Goal: Check status: Check status

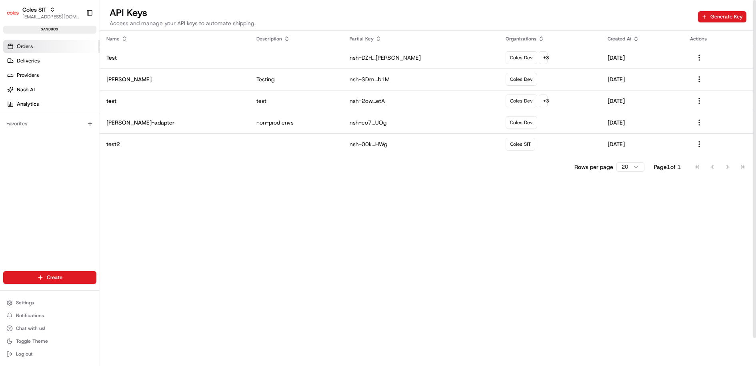
click at [31, 50] on link "Orders" at bounding box center [51, 46] width 96 height 13
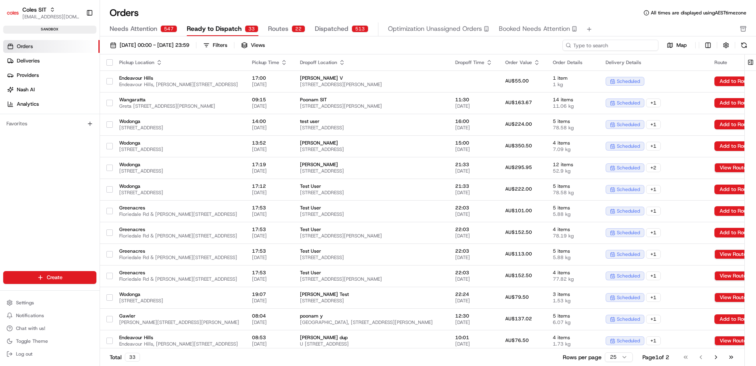
click at [628, 45] on input at bounding box center [610, 45] width 96 height 11
paste input "216593394"
type input "216593394"
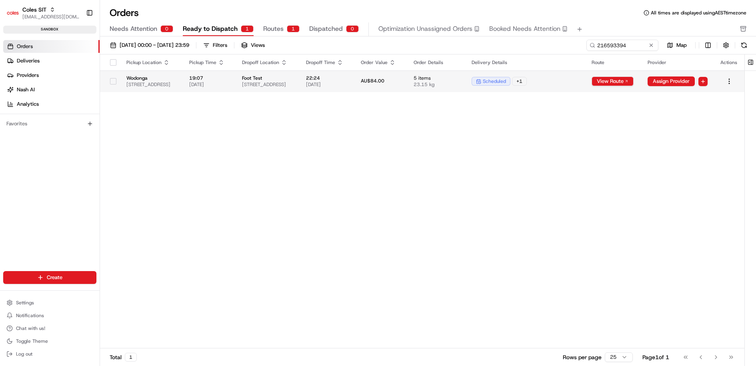
click at [176, 76] on span "Wodonga" at bounding box center [151, 78] width 50 height 6
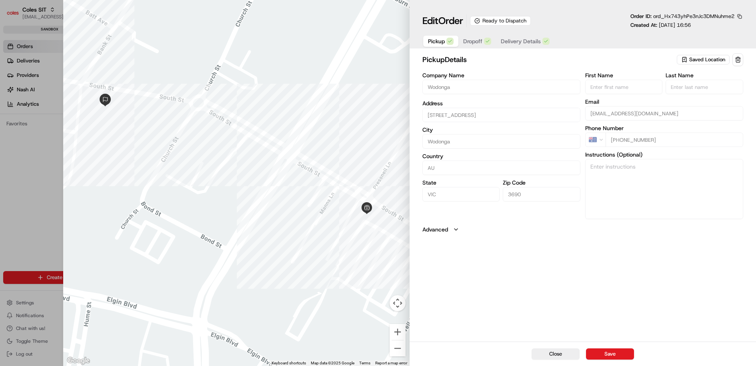
type input "+1"
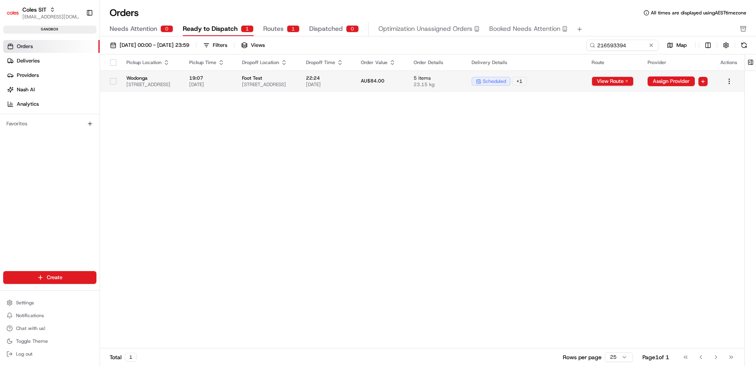
click at [579, 80] on div "scheduled + 1" at bounding box center [524, 81] width 107 height 9
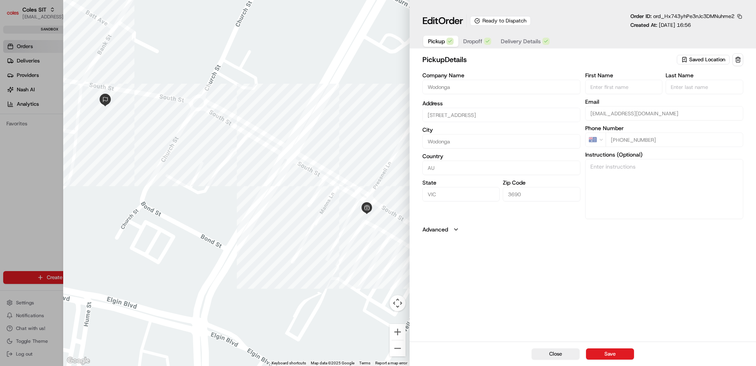
click at [526, 42] on span "Delivery Details" at bounding box center [521, 41] width 40 height 8
